Goal: Find contact information: Find contact information

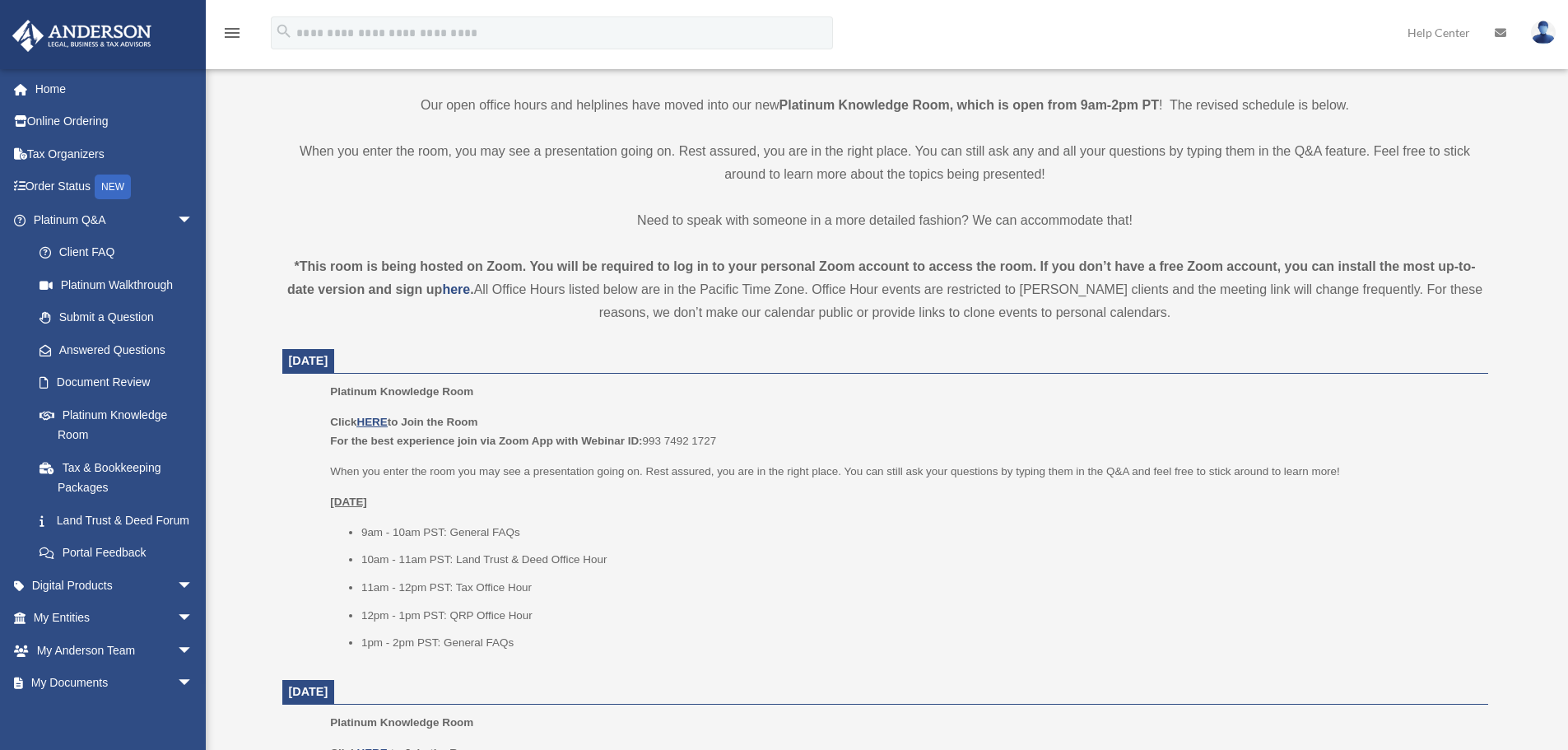
scroll to position [412, 0]
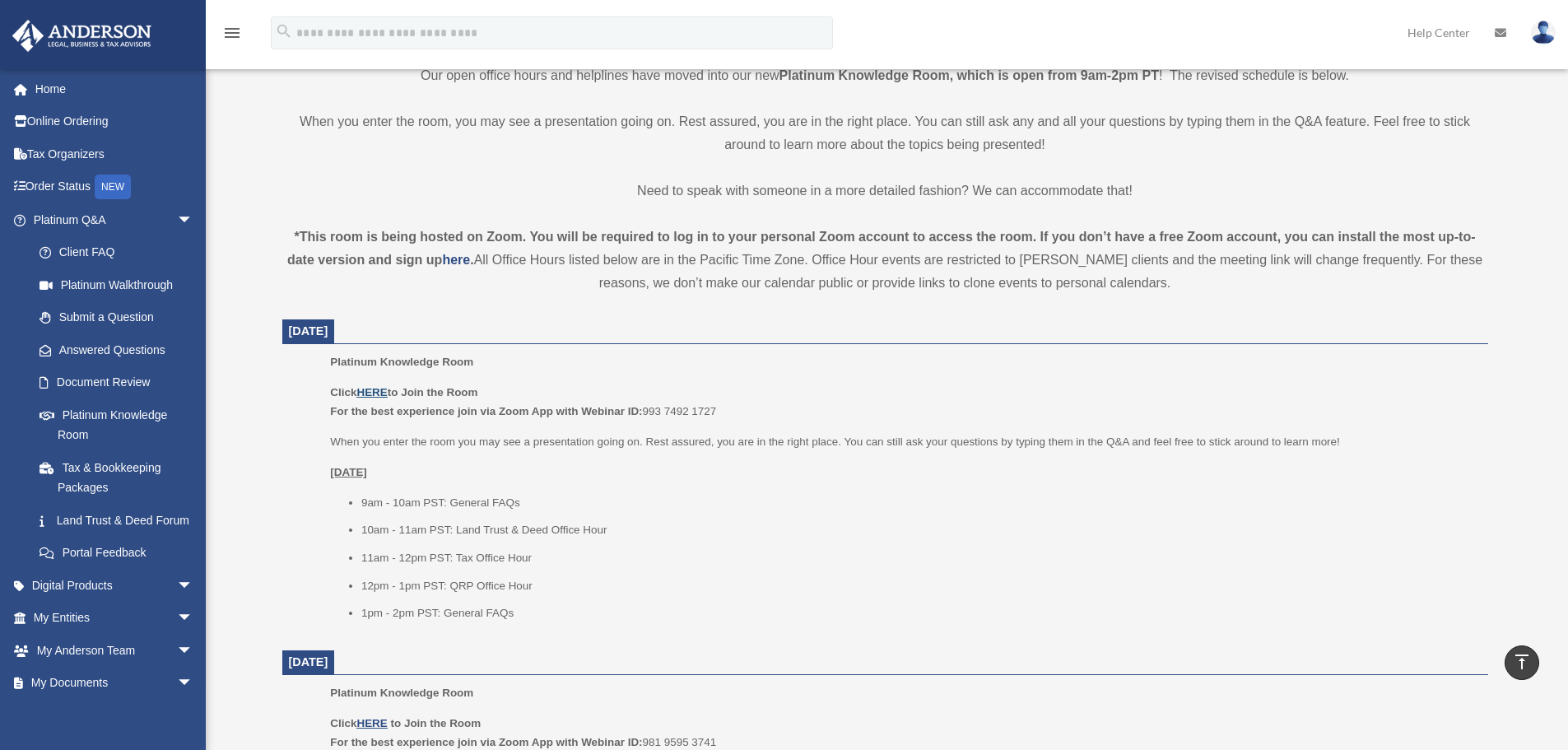
click at [369, 395] on u "HERE" at bounding box center [371, 392] width 30 height 12
click at [106, 316] on link "Submit a Question" at bounding box center [121, 317] width 195 height 33
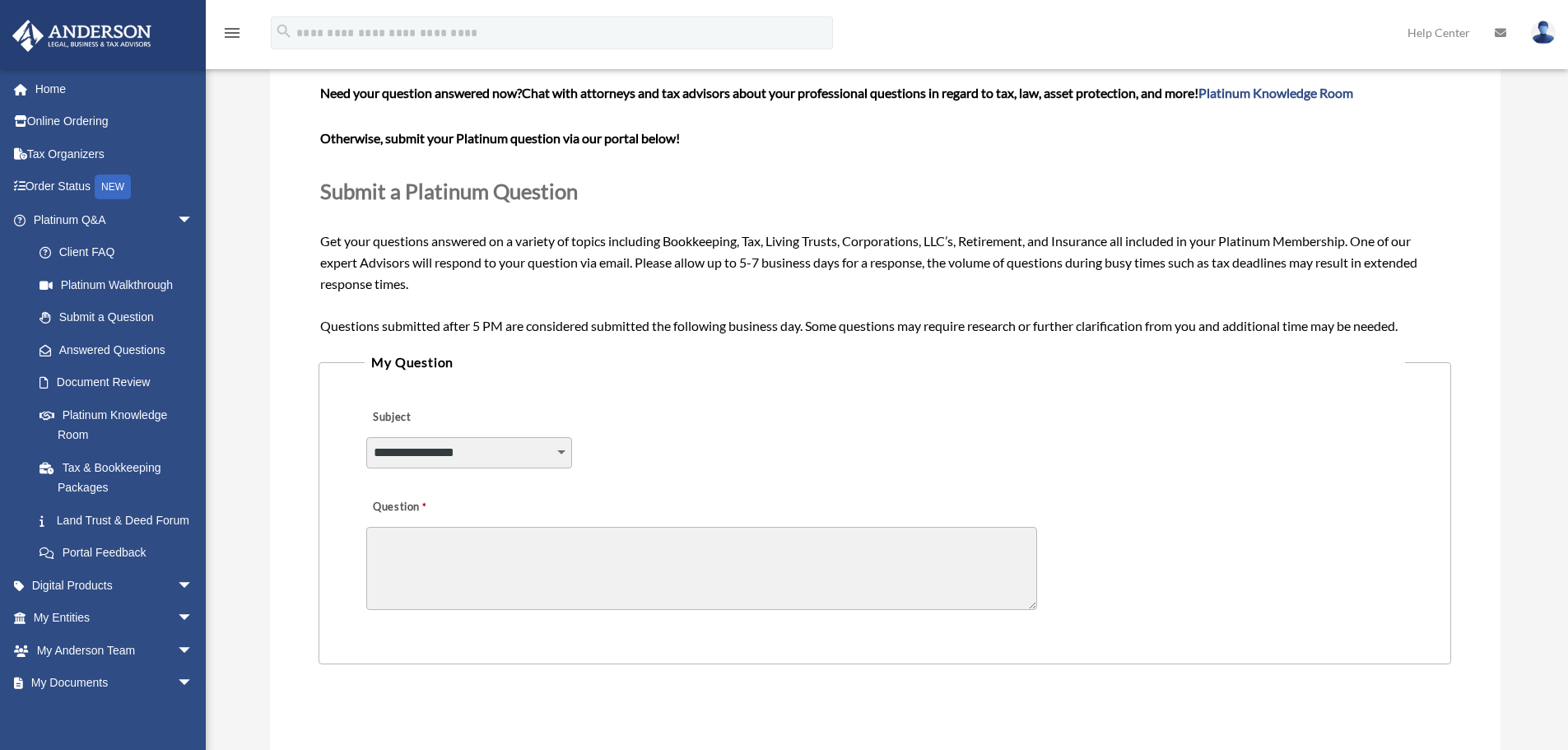
scroll to position [82, 0]
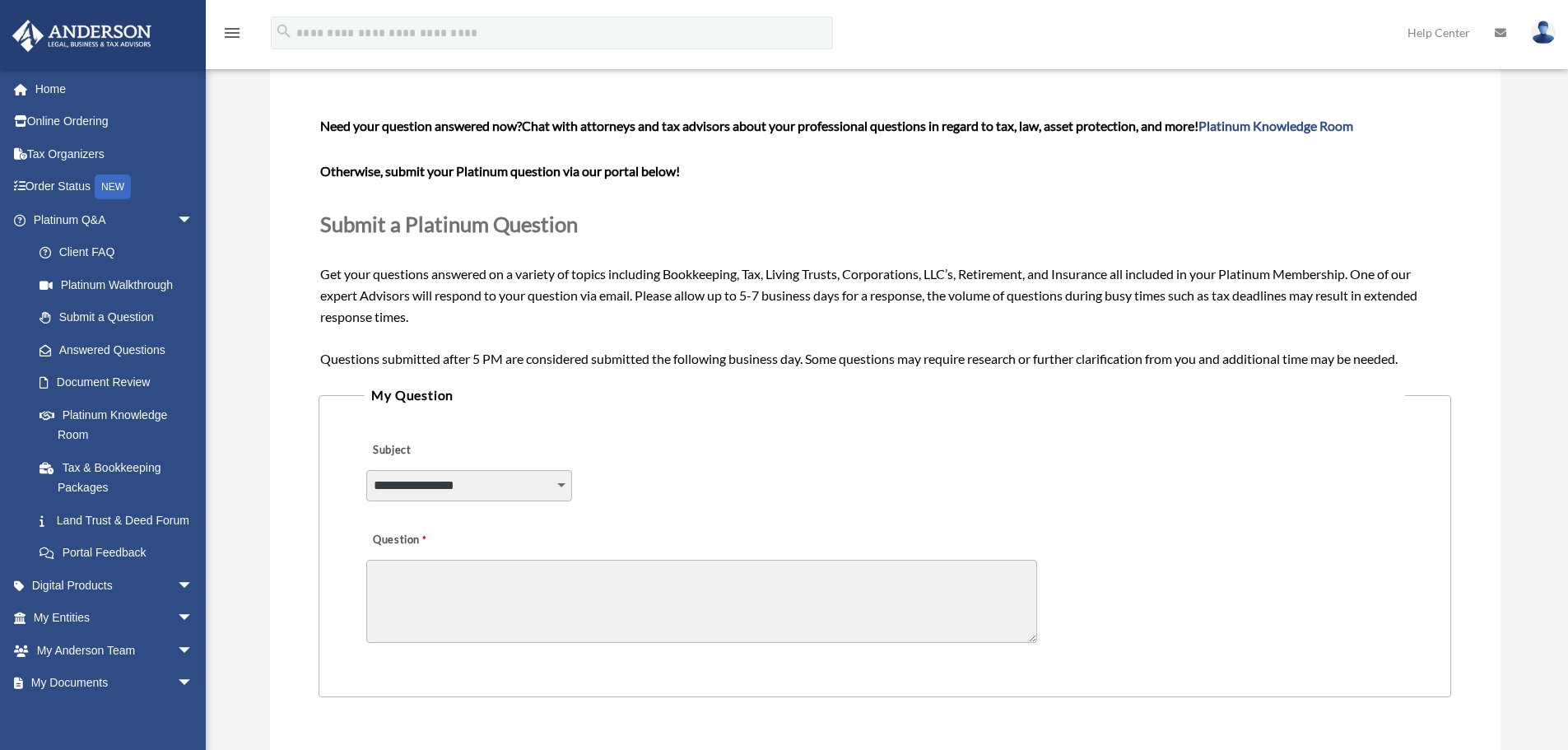
click at [554, 482] on select "**********" at bounding box center [469, 485] width 205 height 31
select select "******"
click at [366, 470] on select "**********" at bounding box center [469, 485] width 205 height 31
click at [515, 604] on textarea "Question" at bounding box center [702, 601] width 671 height 83
click at [177, 602] on span "arrow_drop_down" at bounding box center [193, 586] width 33 height 34
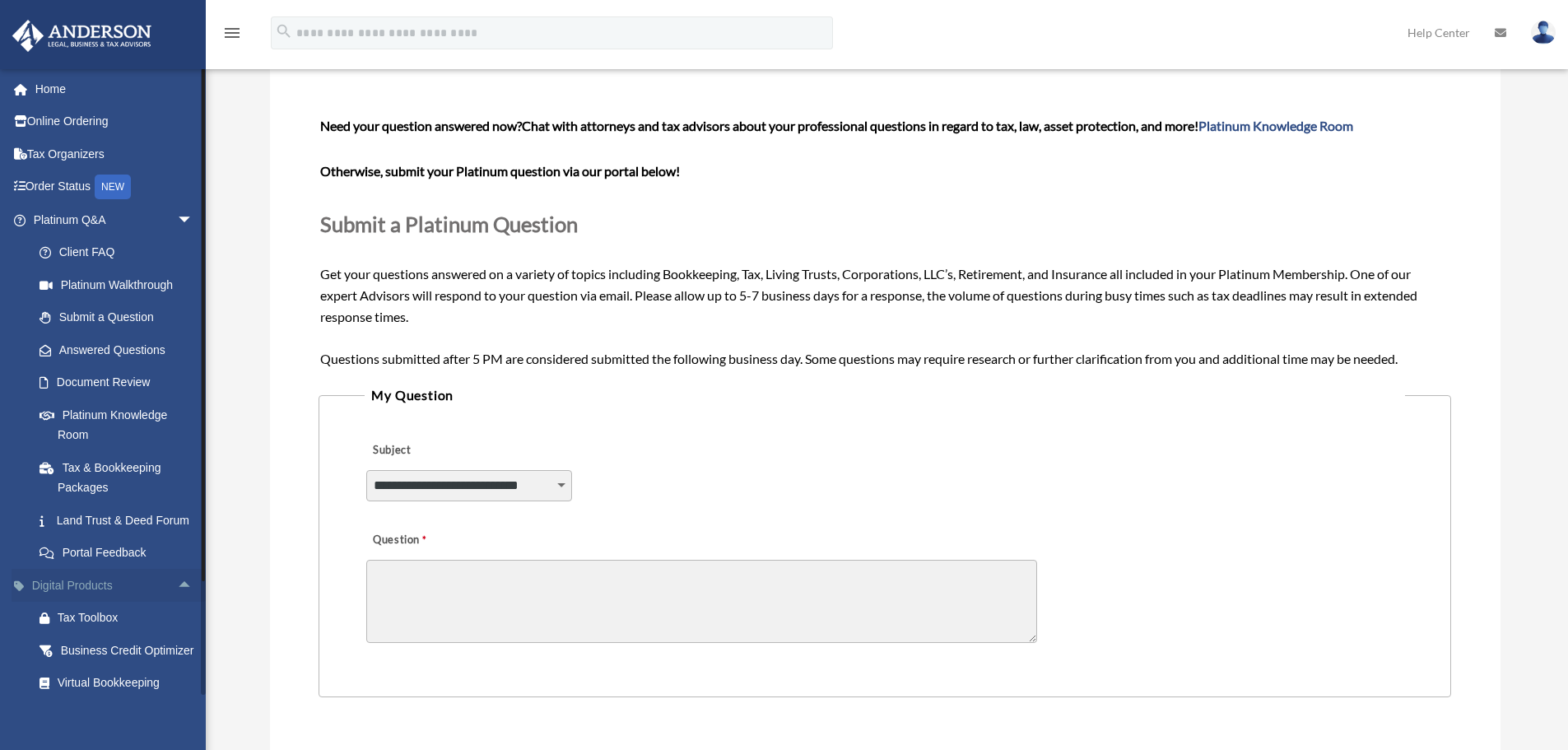
scroll to position [0, 0]
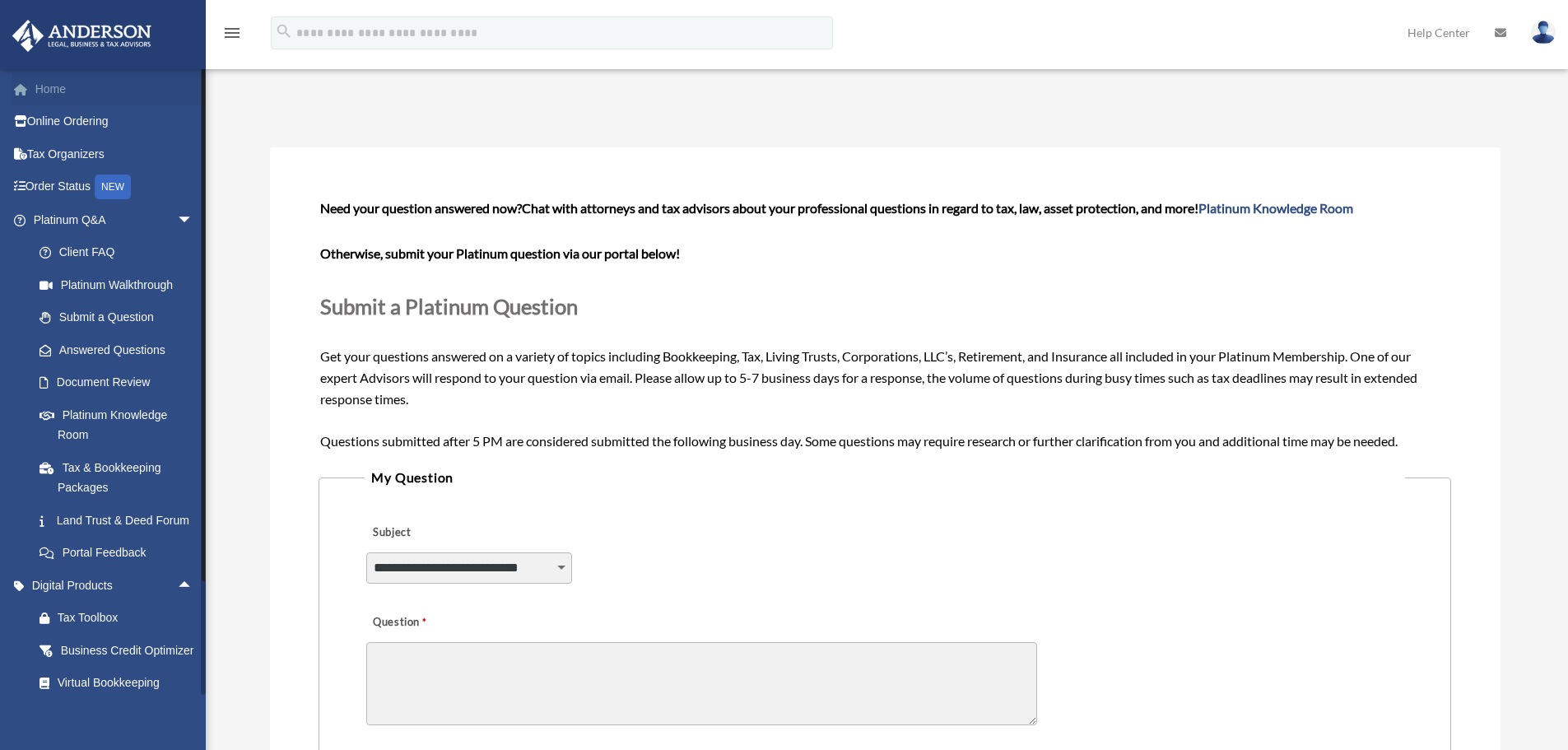
click at [44, 88] on link "Home" at bounding box center [114, 88] width 206 height 33
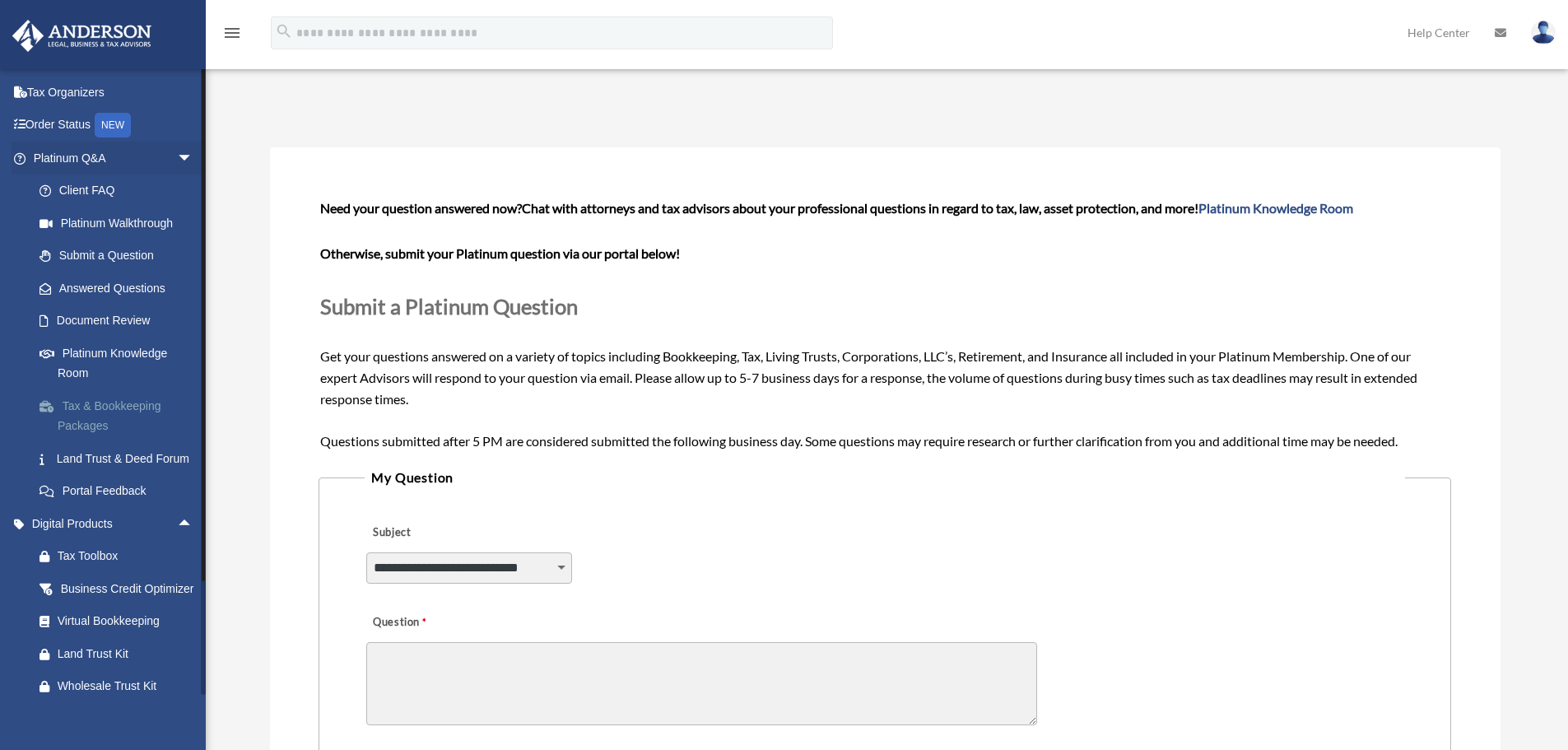
scroll to position [218, 0]
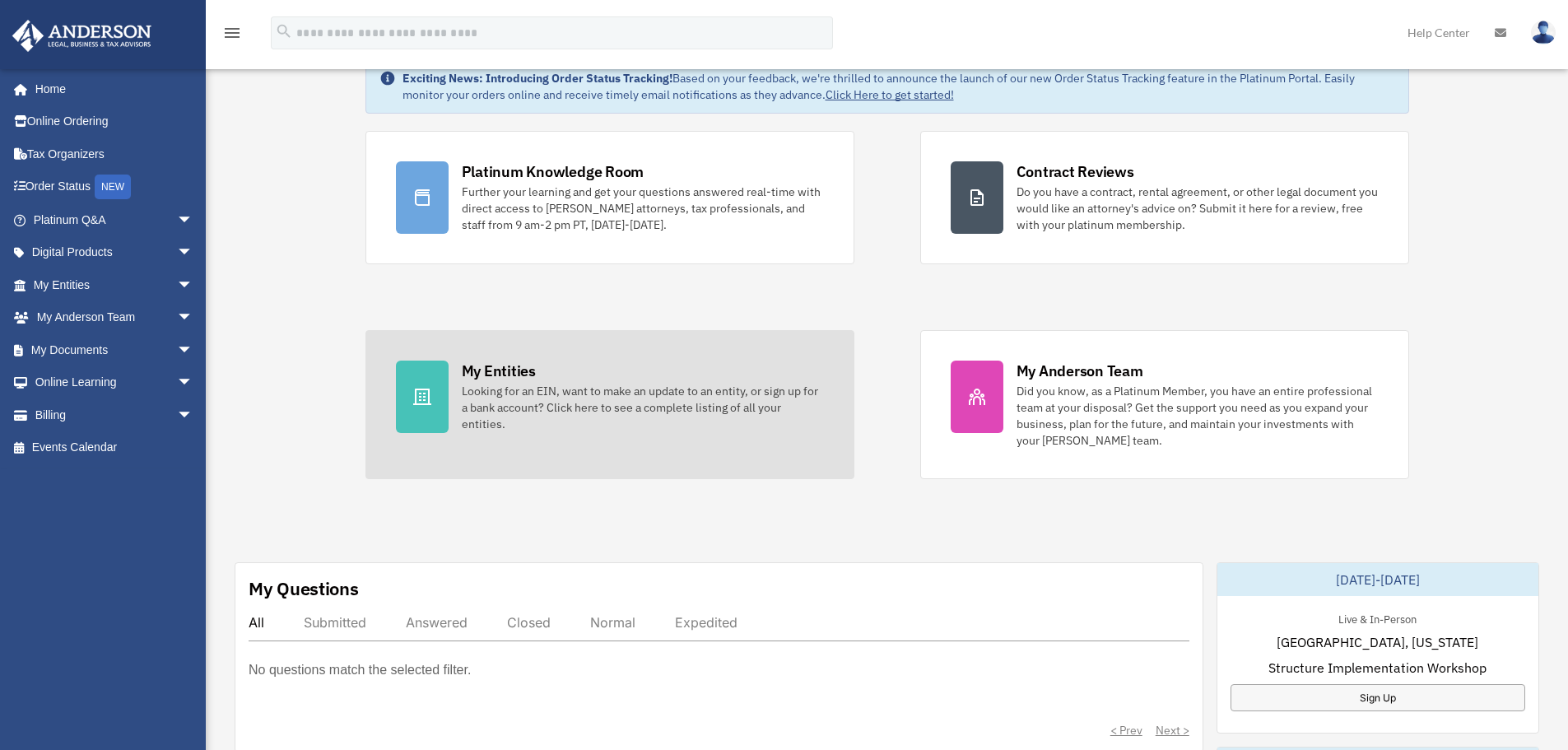
scroll to position [247, 0]
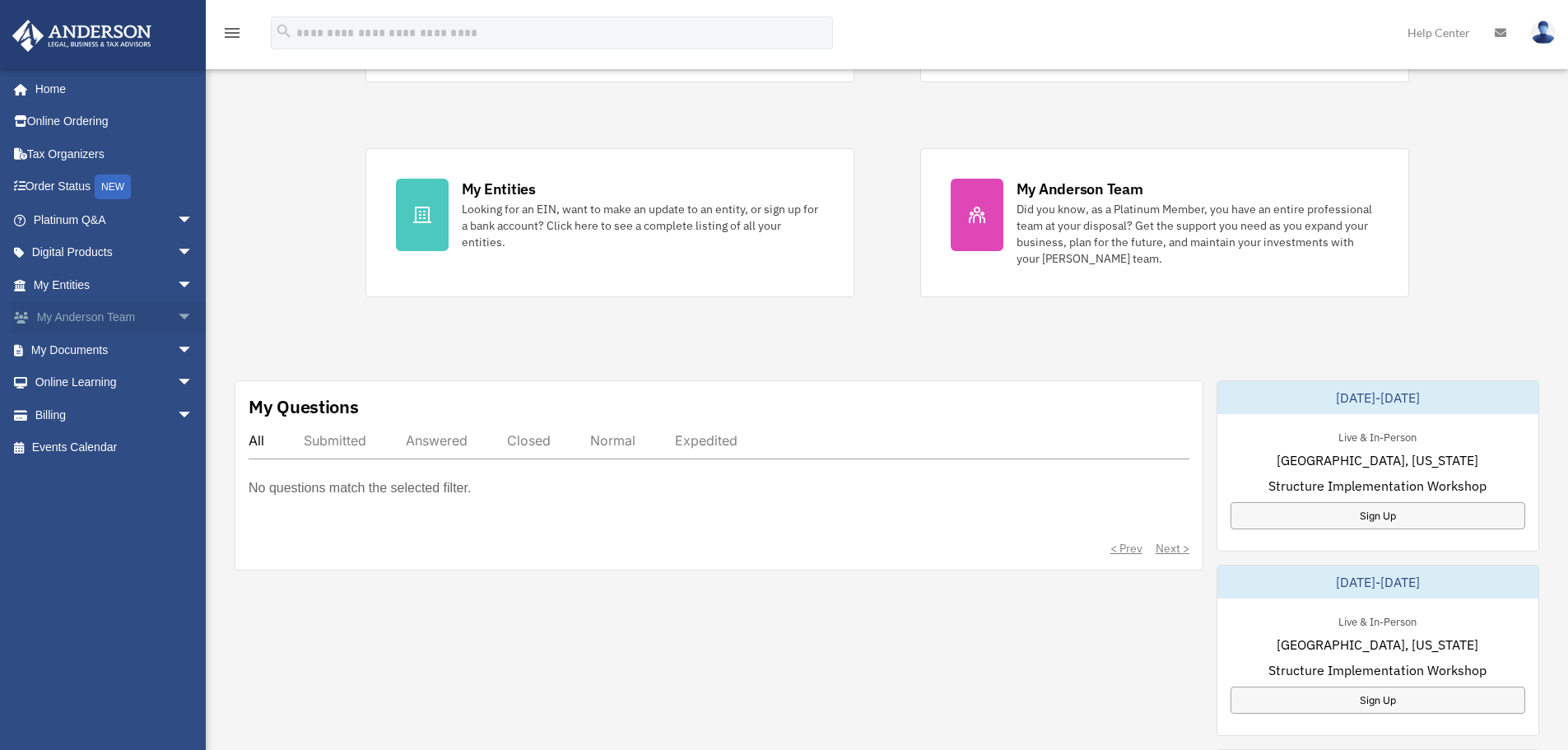
click at [177, 313] on span "arrow_drop_down" at bounding box center [193, 318] width 33 height 34
click at [177, 315] on span "arrow_drop_up" at bounding box center [193, 318] width 33 height 34
click at [177, 352] on span "arrow_drop_down" at bounding box center [193, 351] width 33 height 34
click at [69, 382] on link "Box" at bounding box center [121, 382] width 195 height 33
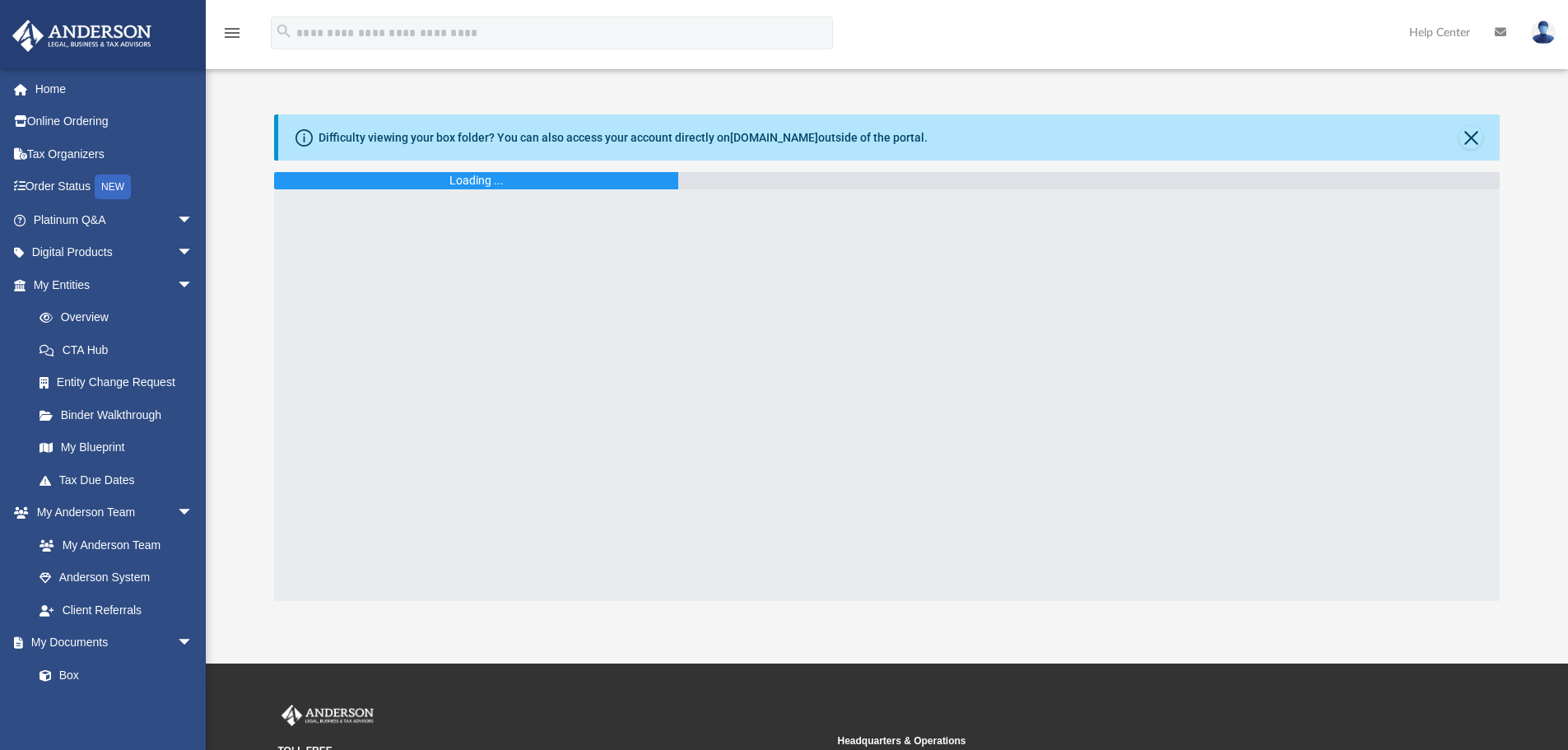
click at [500, 184] on div "Loading ..." at bounding box center [476, 180] width 54 height 17
click at [88, 444] on link "My Blueprint" at bounding box center [121, 447] width 195 height 33
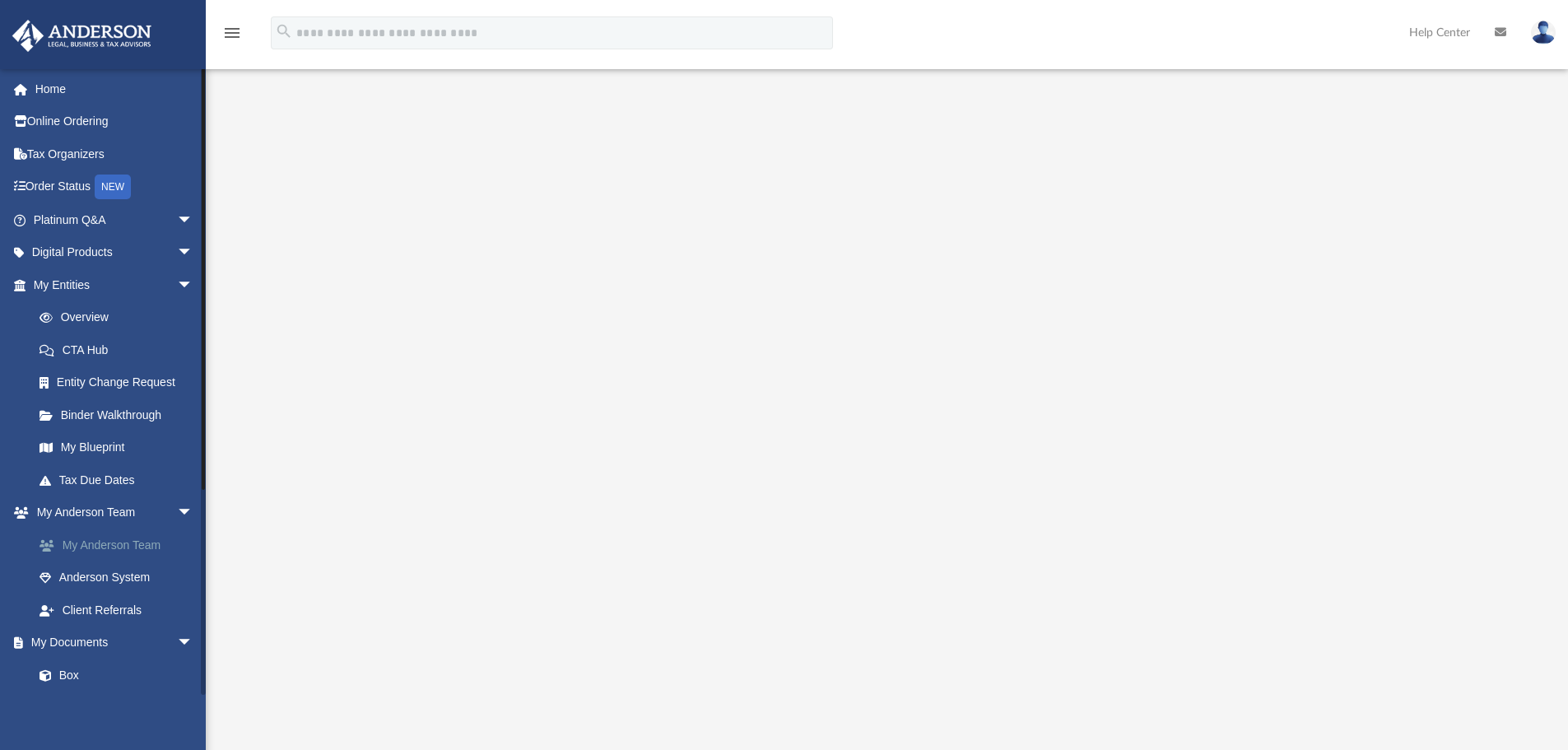
click at [129, 546] on link "My Anderson Team" at bounding box center [121, 545] width 195 height 33
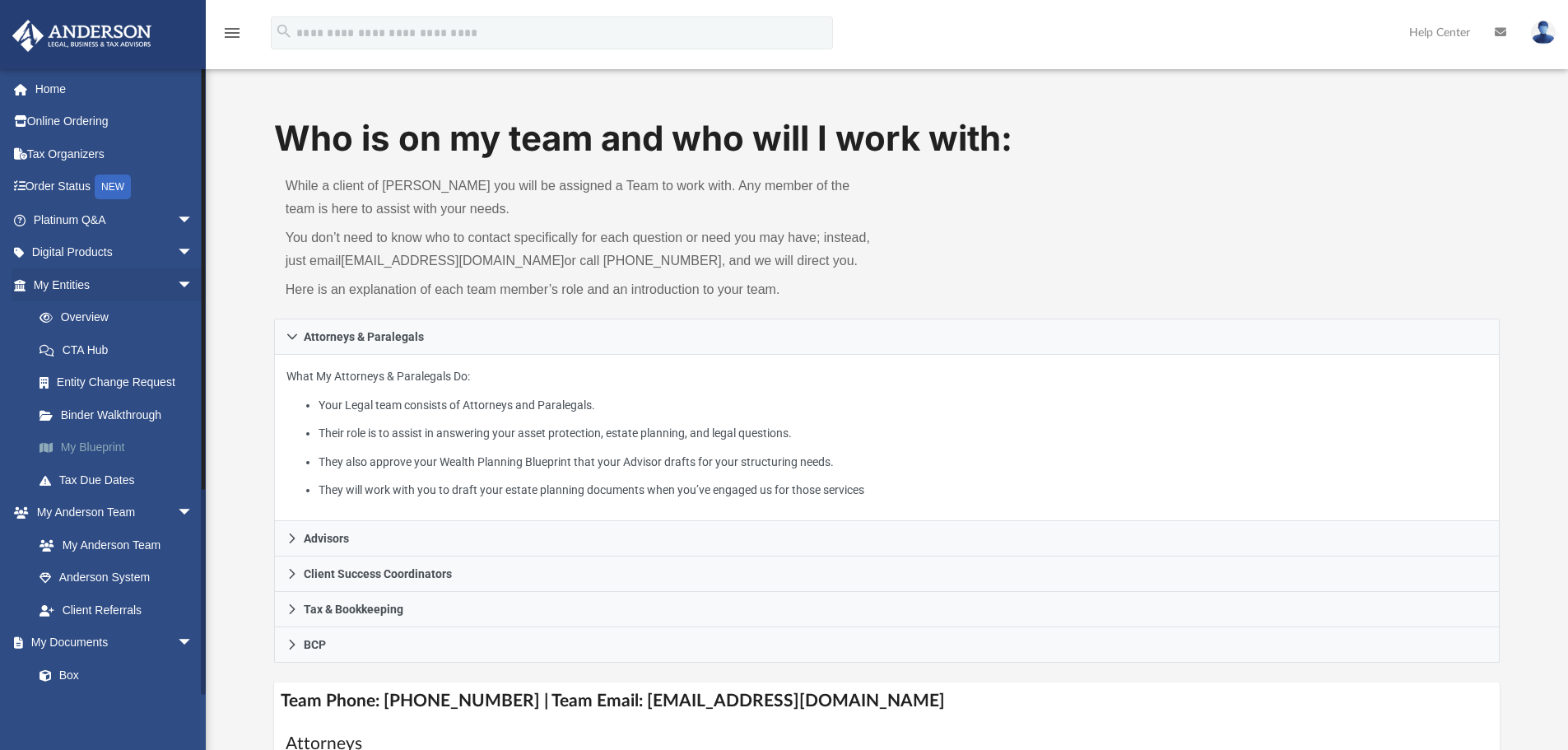
click at [93, 448] on link "My Blueprint" at bounding box center [121, 447] width 195 height 33
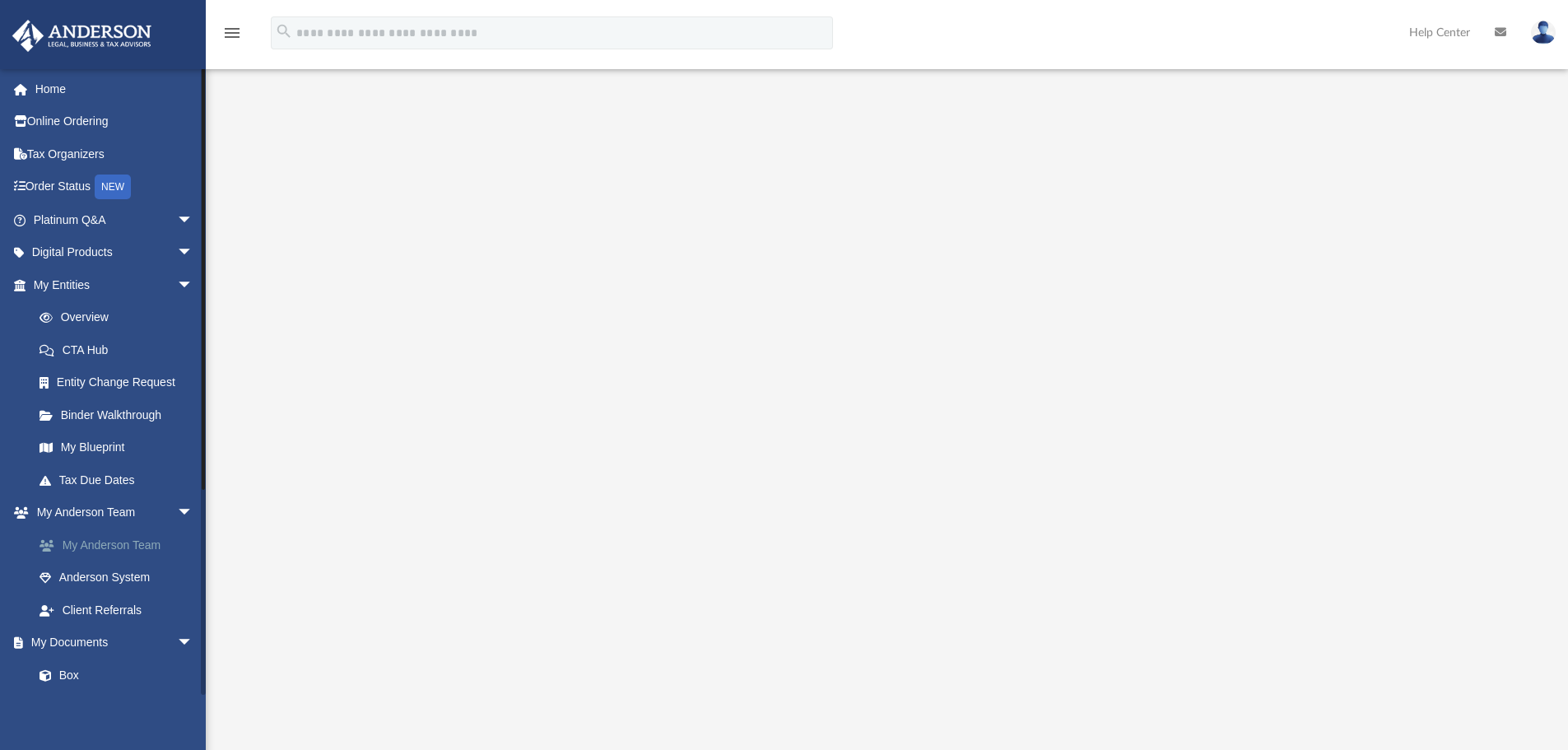
click at [106, 544] on link "My Anderson Team" at bounding box center [121, 545] width 195 height 33
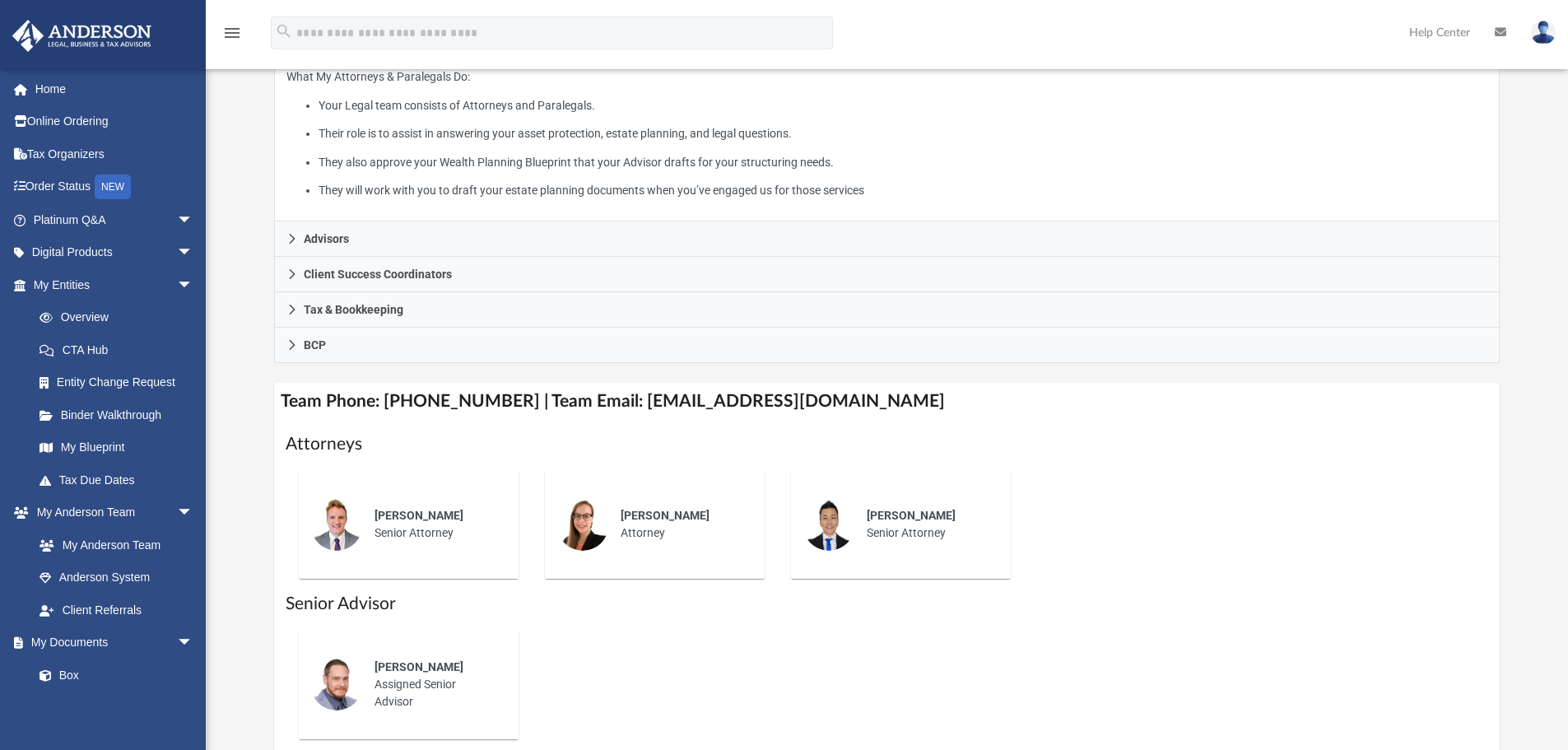
scroll to position [329, 0]
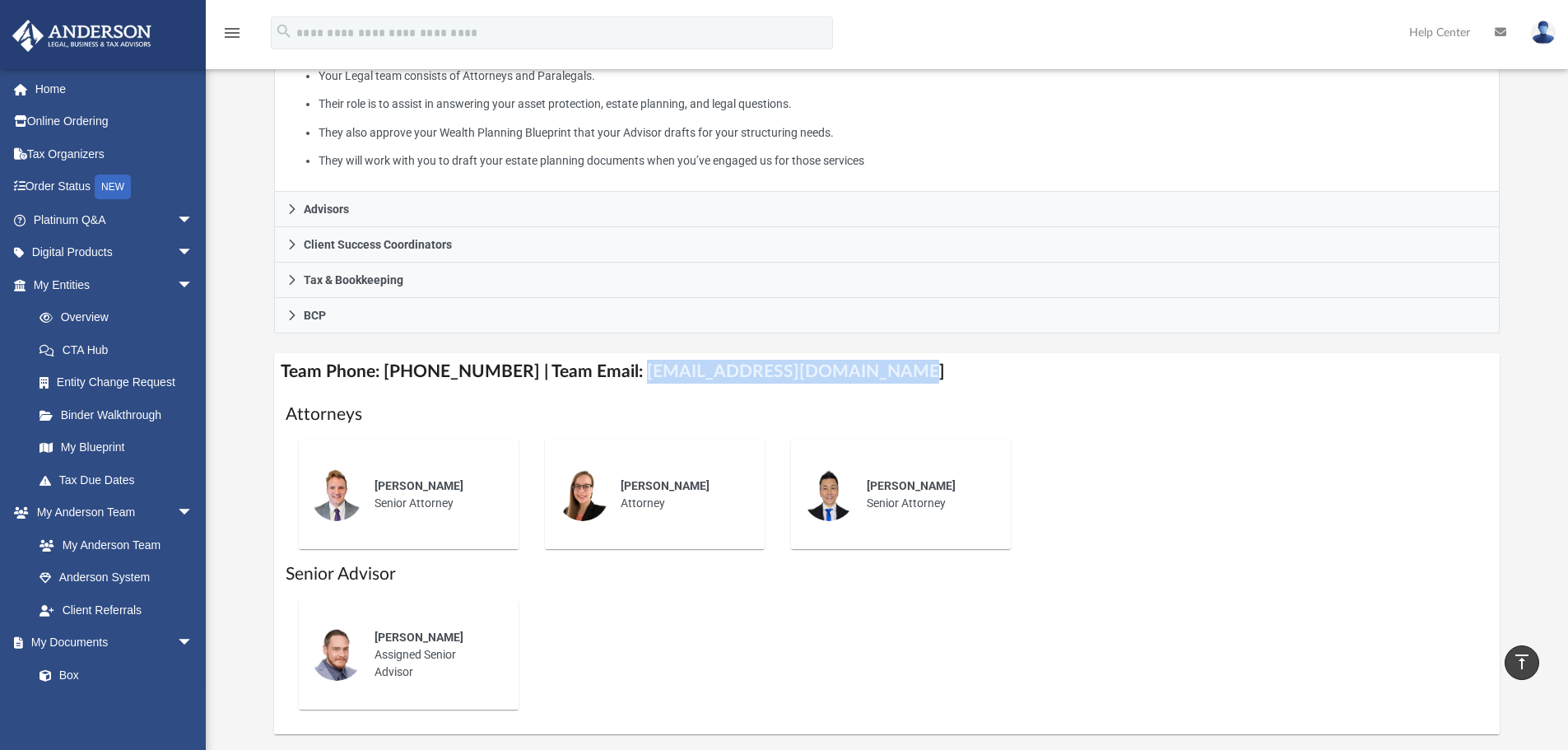
drag, startPoint x: 610, startPoint y: 373, endPoint x: 859, endPoint y: 378, distance: 249.1
click at [859, 378] on h4 "Team Phone: [PHONE_NUMBER] | Team Email: [EMAIL_ADDRESS][DOMAIN_NAME]" at bounding box center [887, 372] width 1226 height 38
copy h4 "[EMAIL_ADDRESS][DOMAIN_NAME]"
